Goal: Task Accomplishment & Management: Use online tool/utility

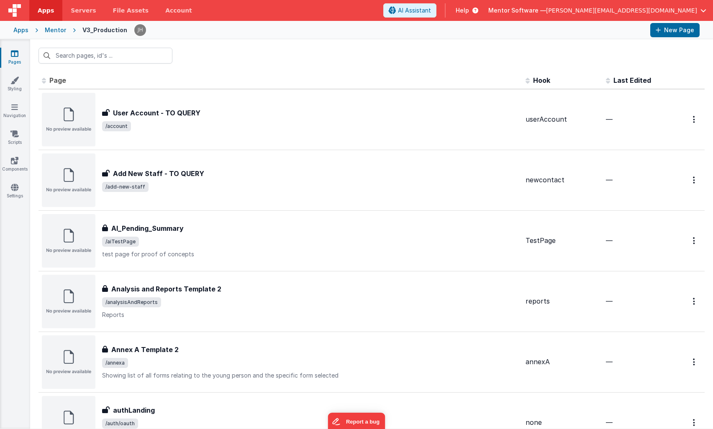
click at [51, 30] on div "Mentor" at bounding box center [55, 30] width 21 height 8
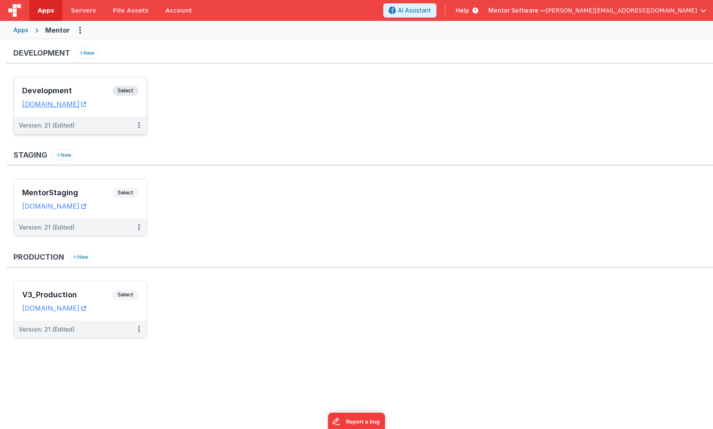
click at [84, 94] on h3 "Development" at bounding box center [67, 91] width 90 height 8
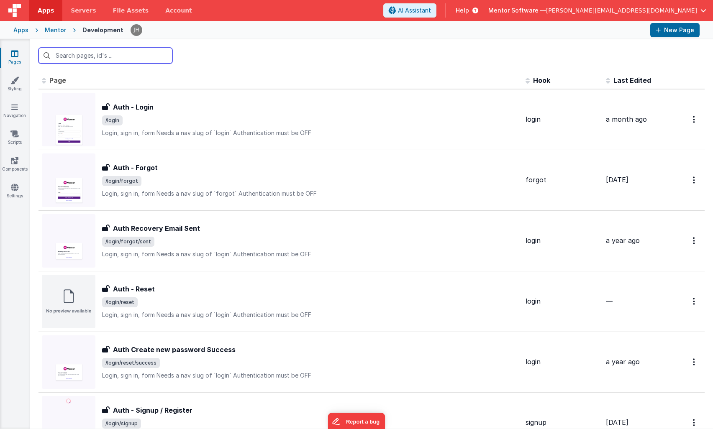
click at [93, 59] on input "text" at bounding box center [106, 56] width 134 height 16
click at [99, 56] on input "text" at bounding box center [106, 56] width 134 height 16
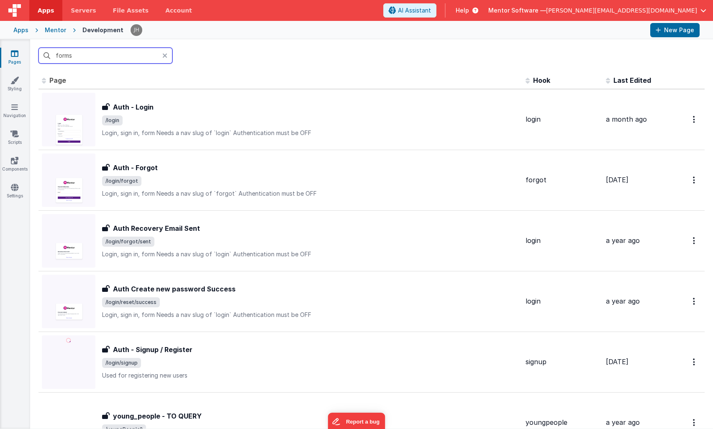
click at [113, 60] on input "forms" at bounding box center [106, 56] width 134 height 16
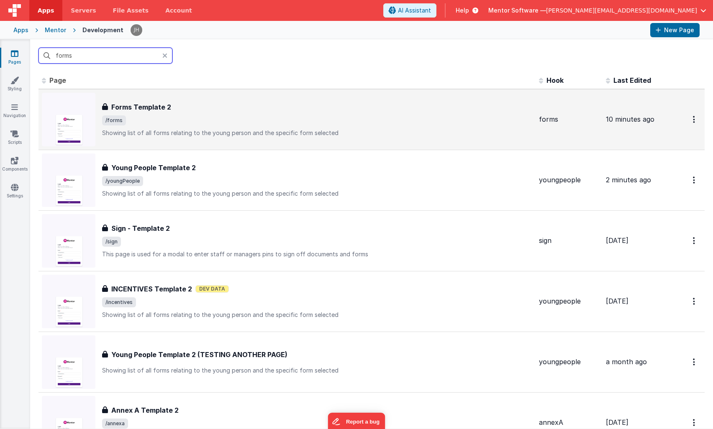
type input "forms"
click at [153, 115] on div "Forms Template 2 Forms Template 2 /forms Showing list of all forms relating to …" at bounding box center [317, 119] width 430 height 35
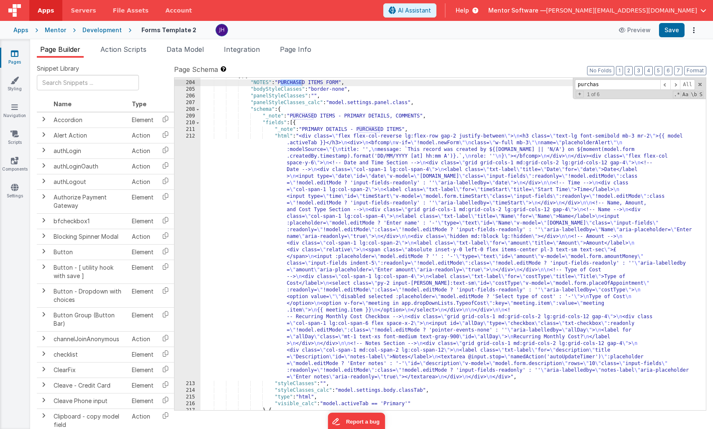
scroll to position [2793, 0]
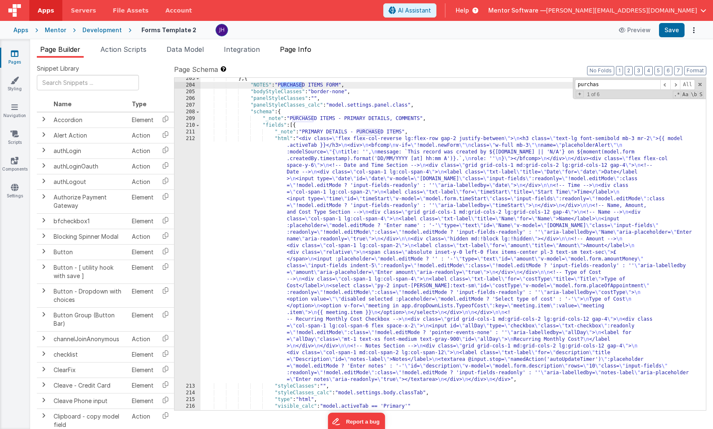
type input "purchas"
click at [301, 49] on span "Page Info" at bounding box center [295, 49] width 31 height 8
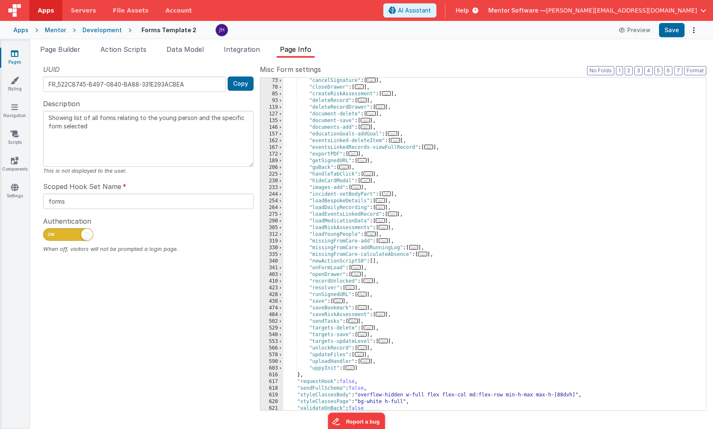
scroll to position [94, 0]
click at [339, 302] on span "..." at bounding box center [338, 301] width 9 height 5
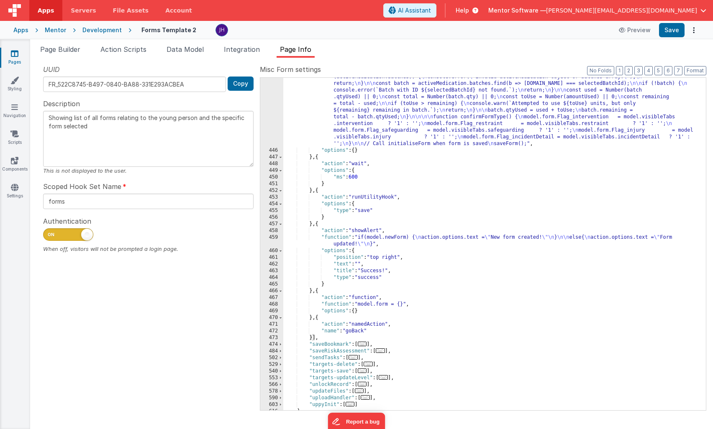
scroll to position [476, 0]
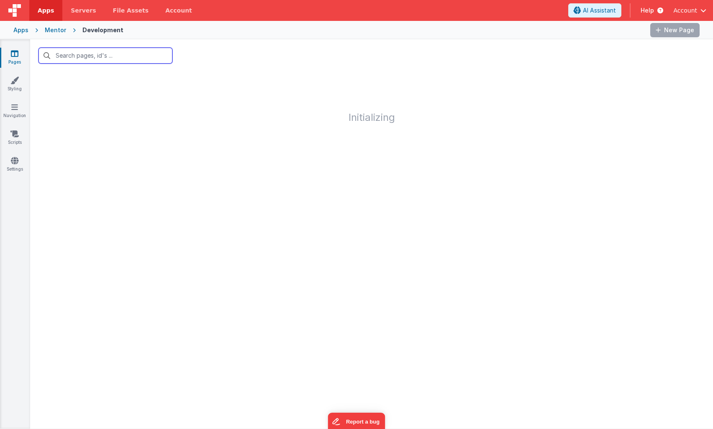
click at [133, 59] on input "text" at bounding box center [106, 56] width 134 height 16
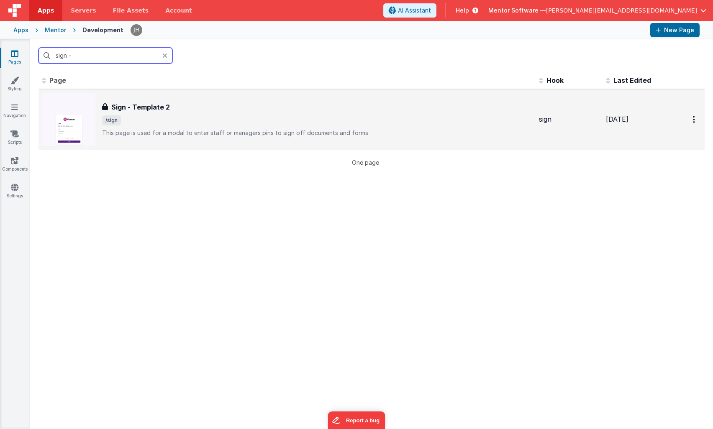
type input "sign -"
click at [180, 113] on div "Sign - Template 2 Sign - Template 2 /sign This page is used for a modal to ente…" at bounding box center [317, 119] width 430 height 35
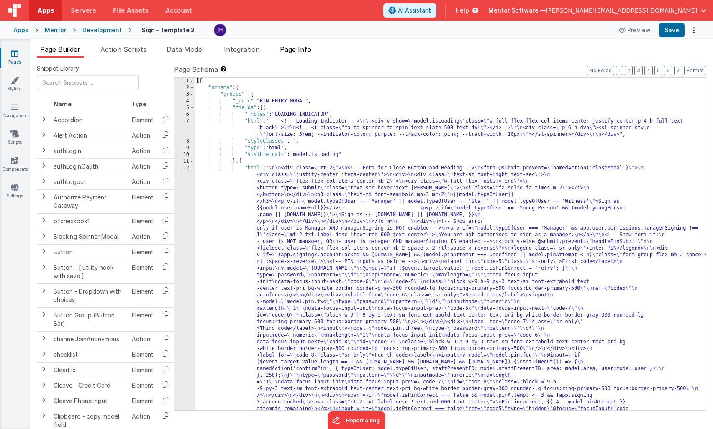
click at [307, 52] on span "Page Info" at bounding box center [295, 49] width 31 height 8
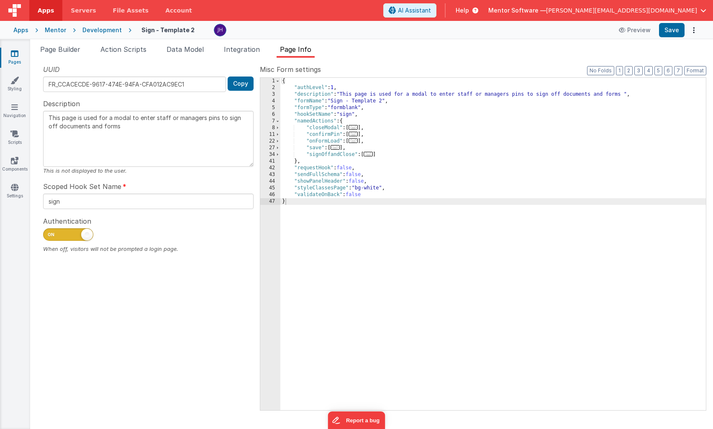
click at [369, 156] on span "..." at bounding box center [368, 154] width 9 height 5
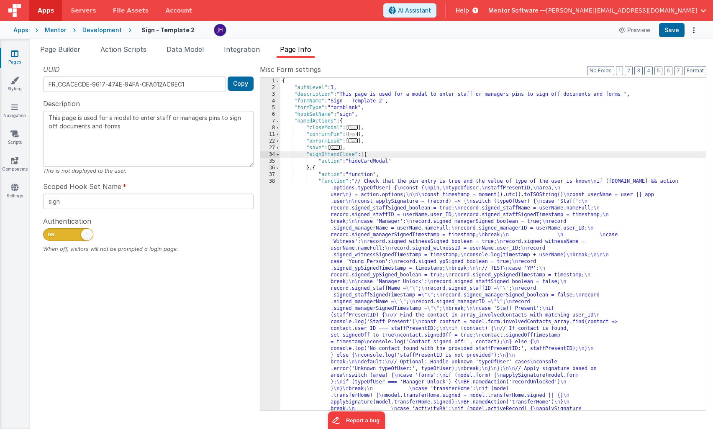
scroll to position [993, 0]
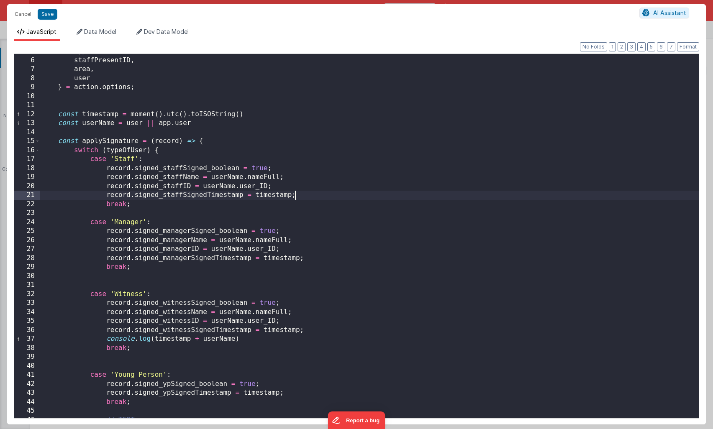
scroll to position [0, 0]
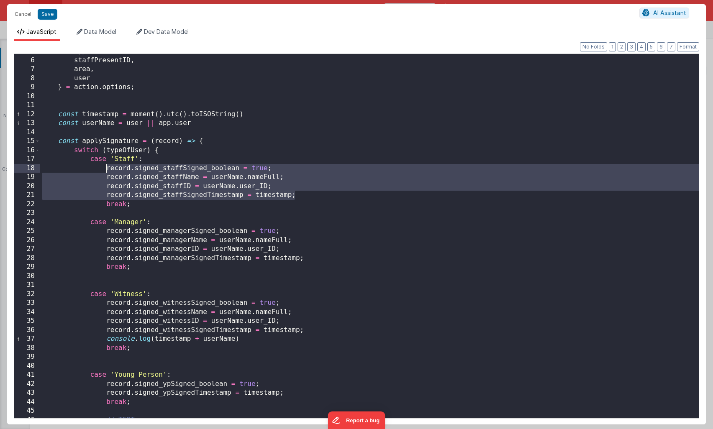
drag, startPoint x: 299, startPoint y: 195, endPoint x: 106, endPoint y: 172, distance: 194.8
click at [106, 172] on div "typeOfUser , staffPresentID , area , user } = action . options ; const timestam…" at bounding box center [369, 238] width 659 height 383
click at [49, 14] on button "Save" at bounding box center [48, 14] width 20 height 11
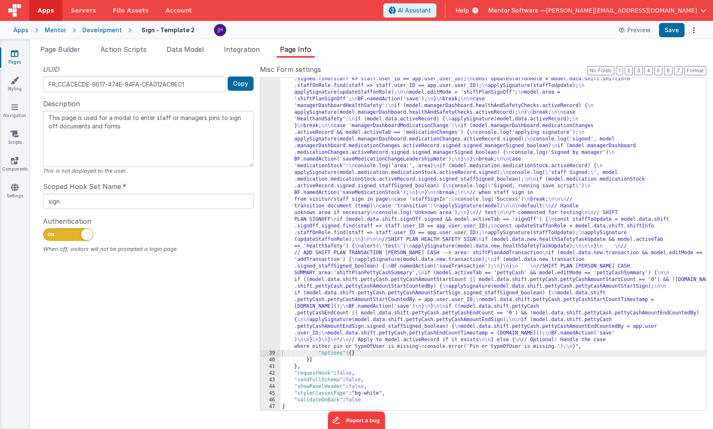
scroll to position [926, 0]
